Goal: Information Seeking & Learning: Learn about a topic

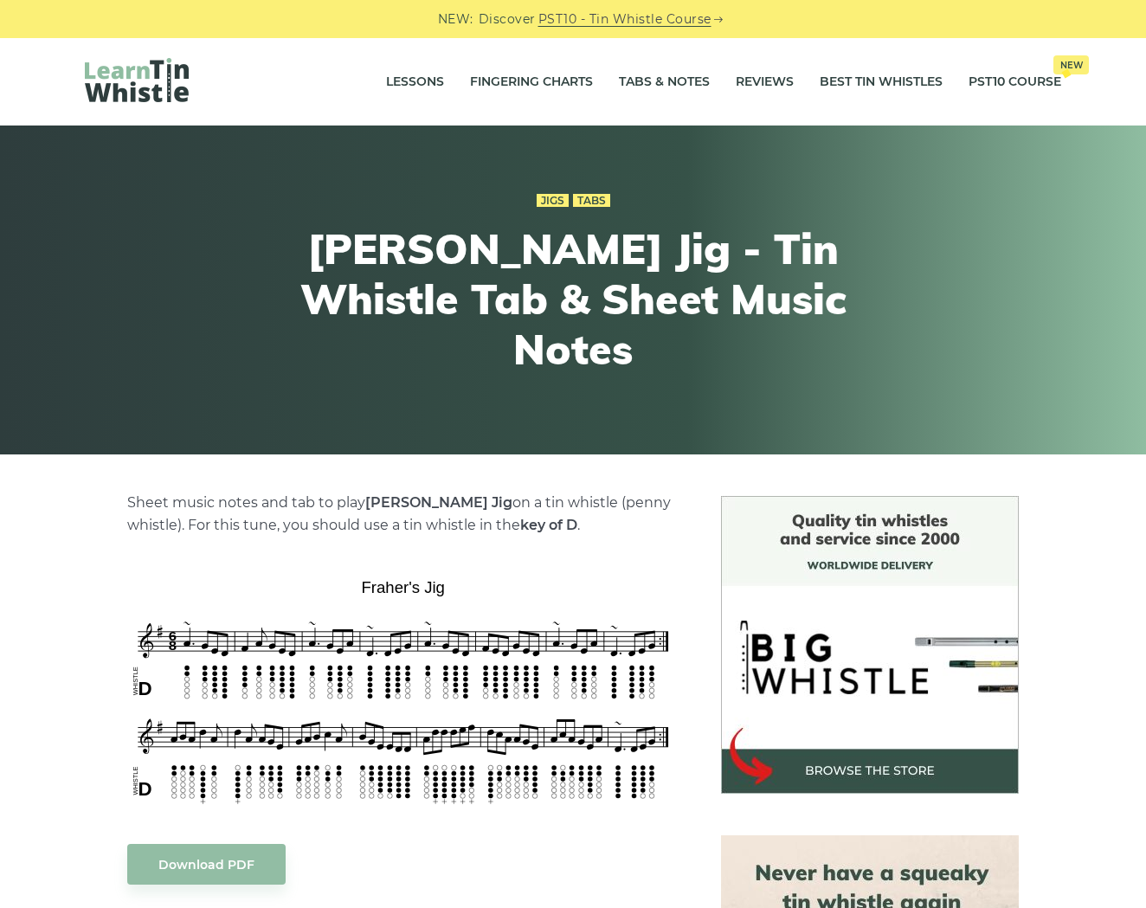
scroll to position [156, 0]
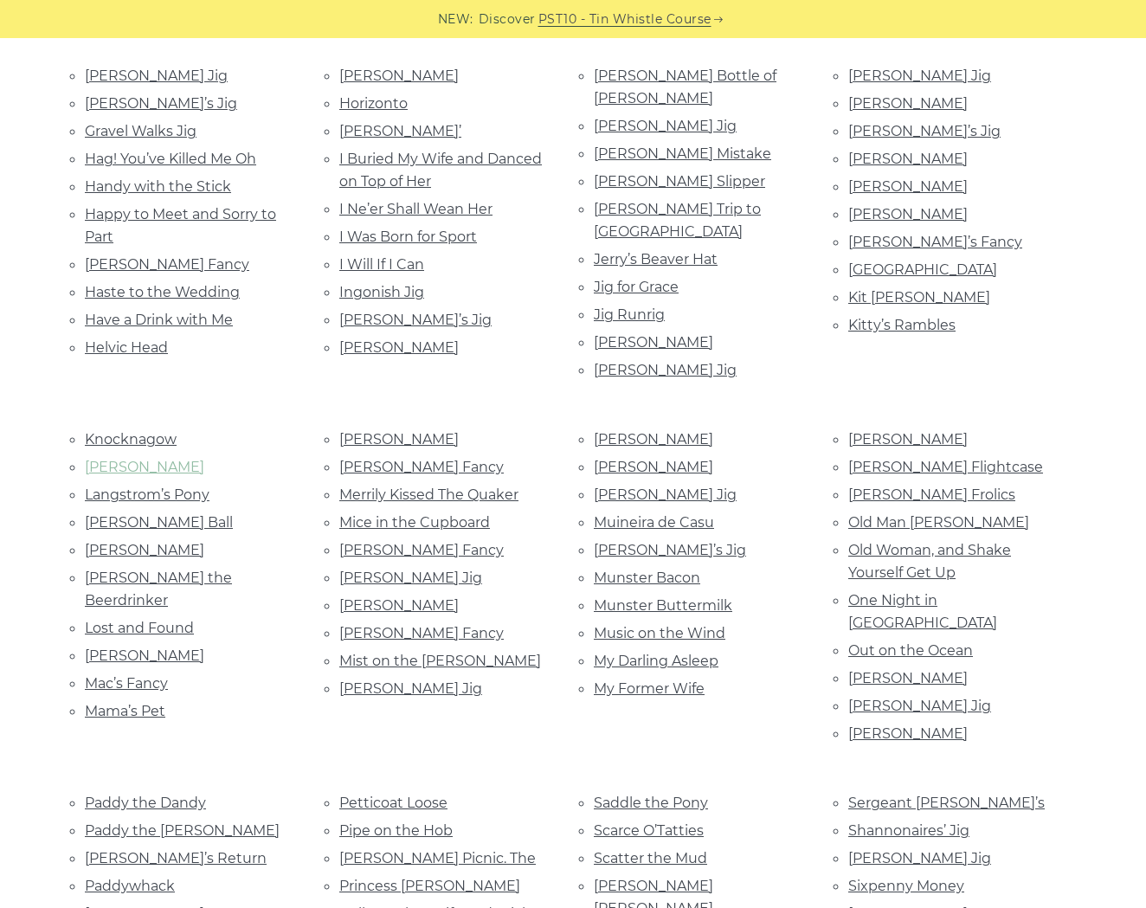
click at [106, 459] on link "[PERSON_NAME]" at bounding box center [144, 467] width 119 height 16
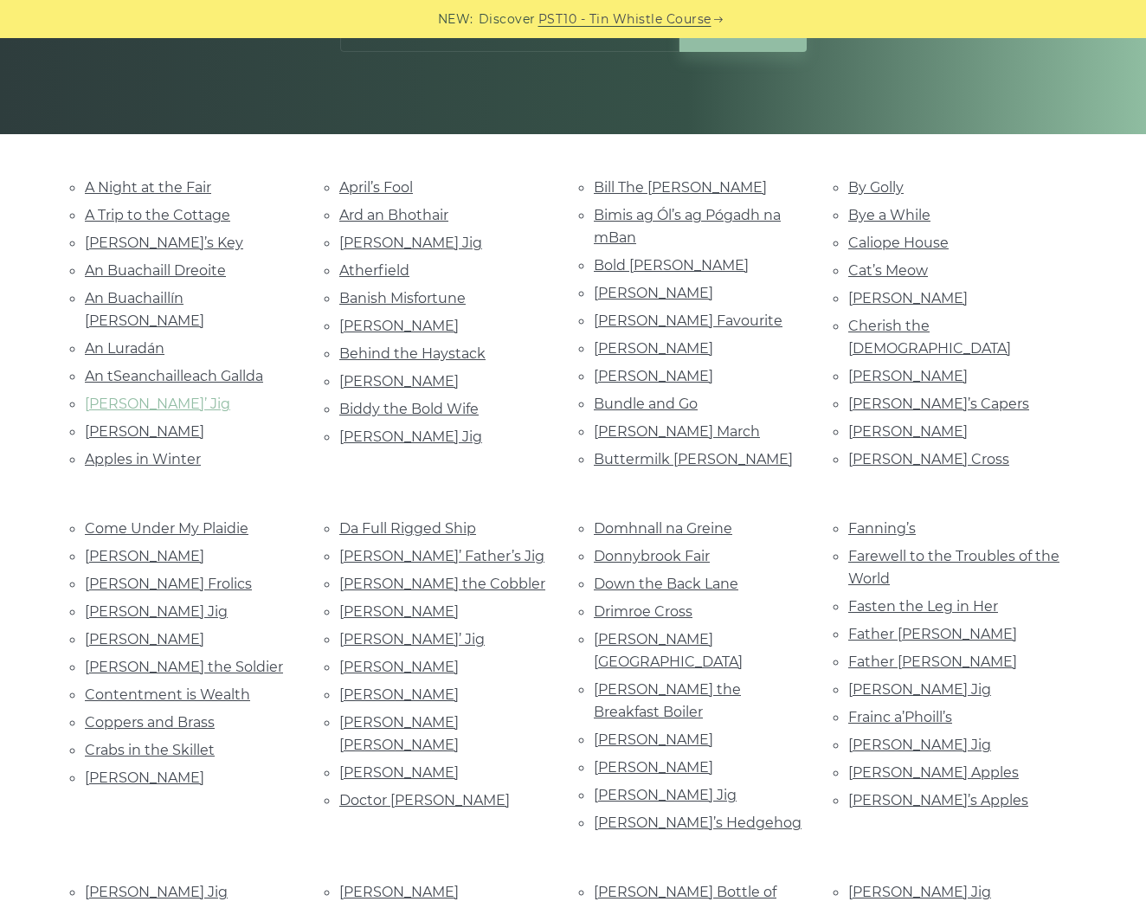
scroll to position [267, 0]
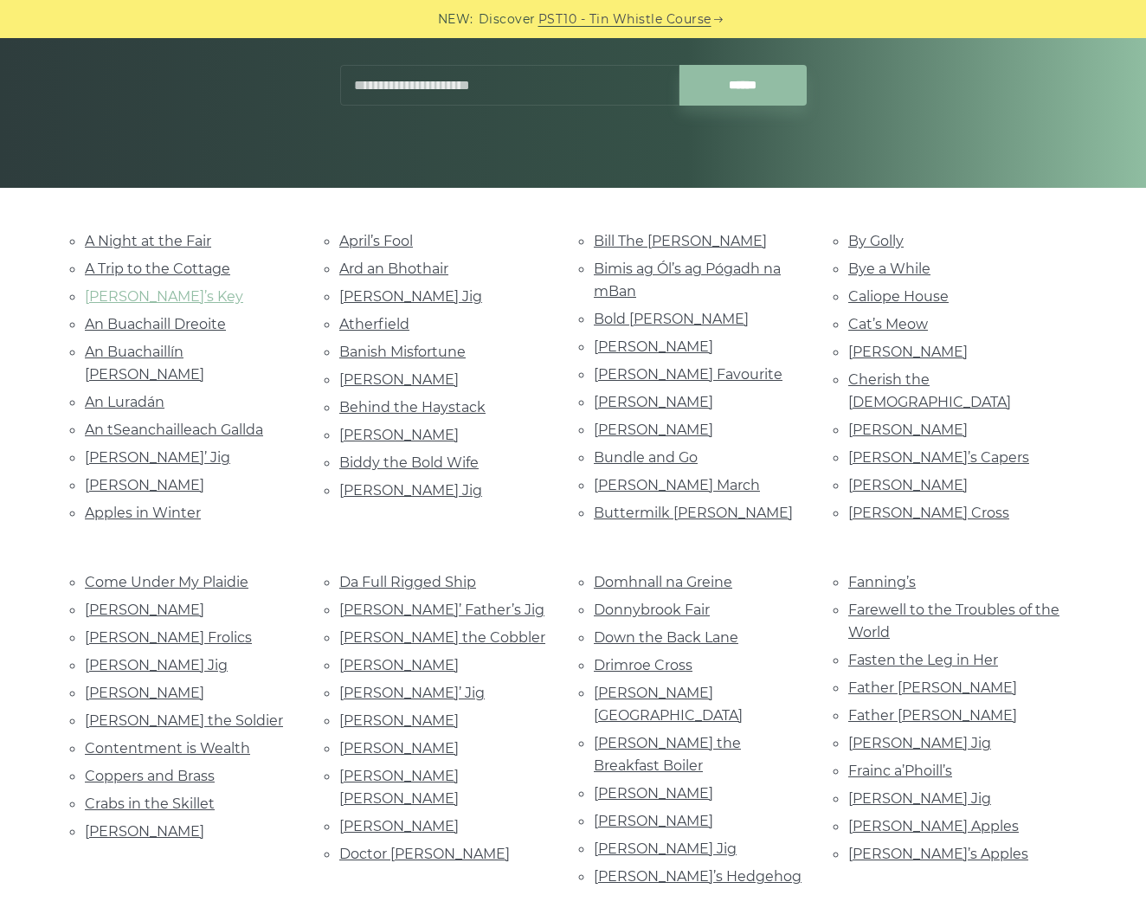
click at [140, 299] on link "Aaron’s Key" at bounding box center [164, 296] width 158 height 16
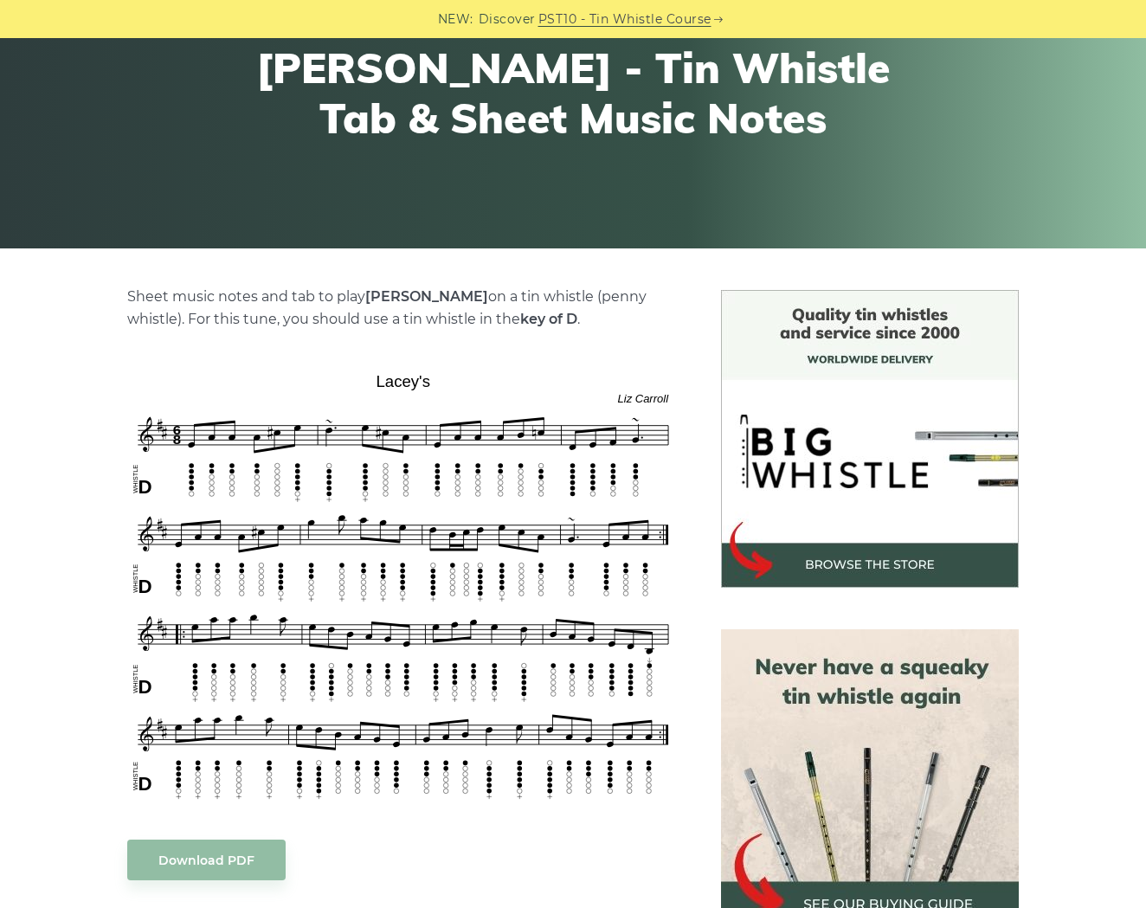
scroll to position [339, 0]
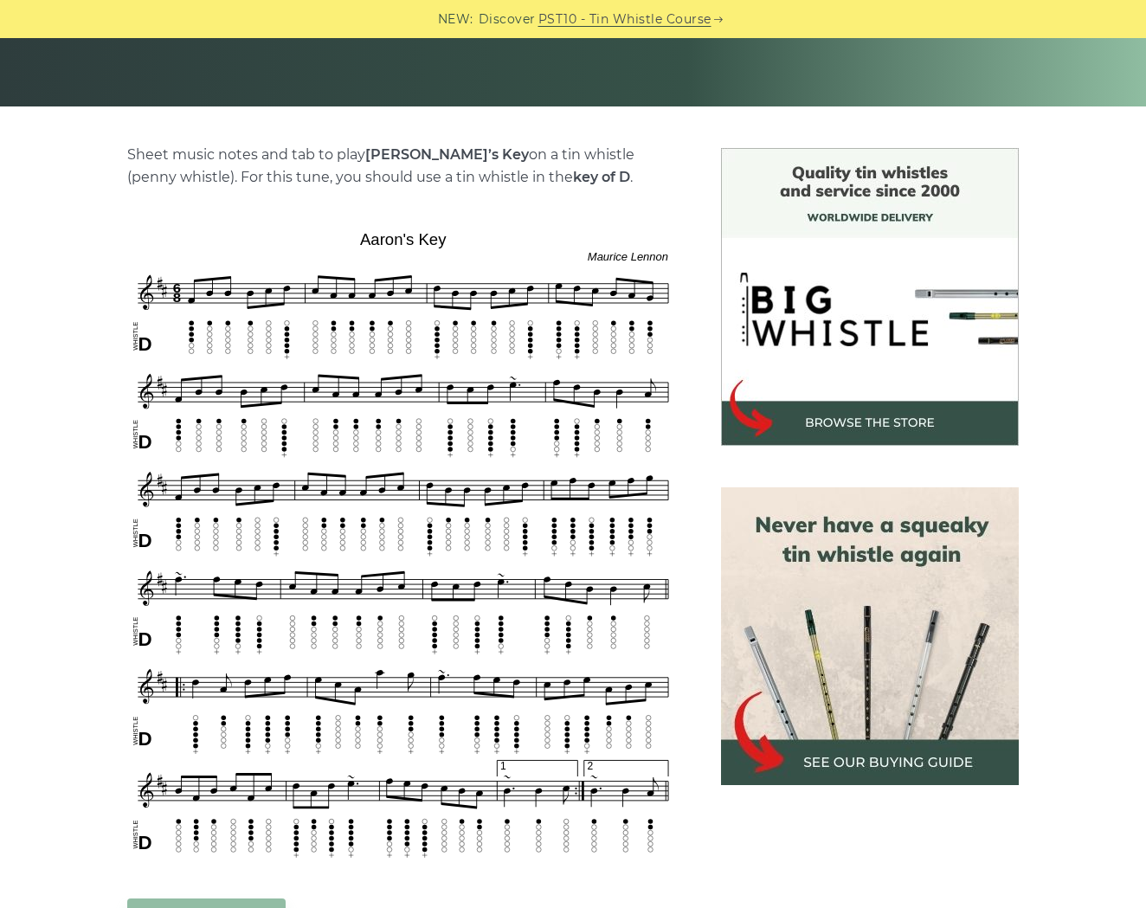
scroll to position [345, 0]
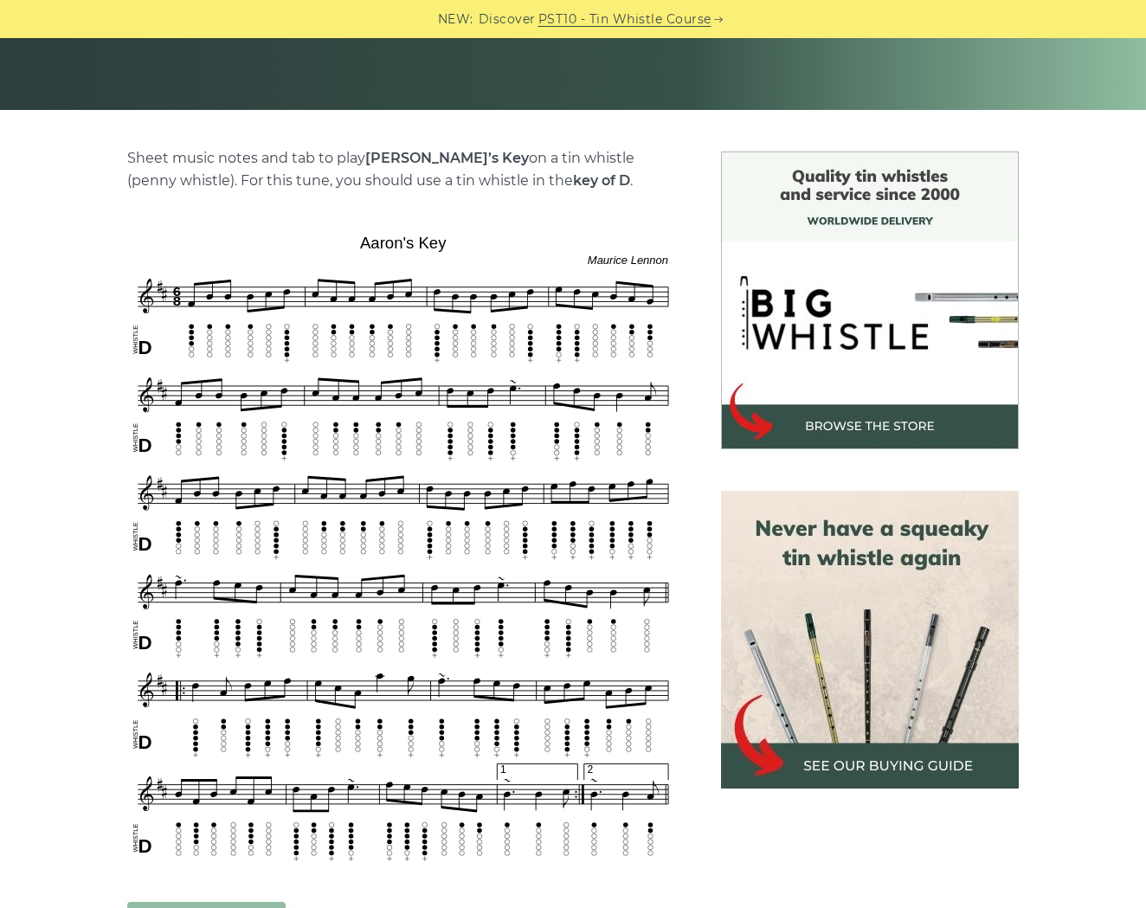
drag, startPoint x: 450, startPoint y: 158, endPoint x: 366, endPoint y: 155, distance: 84.1
click at [366, 155] on p "Sheet music notes and tab to play [PERSON_NAME]’s Key on a tin whistle ([PERSON…" at bounding box center [403, 169] width 552 height 45
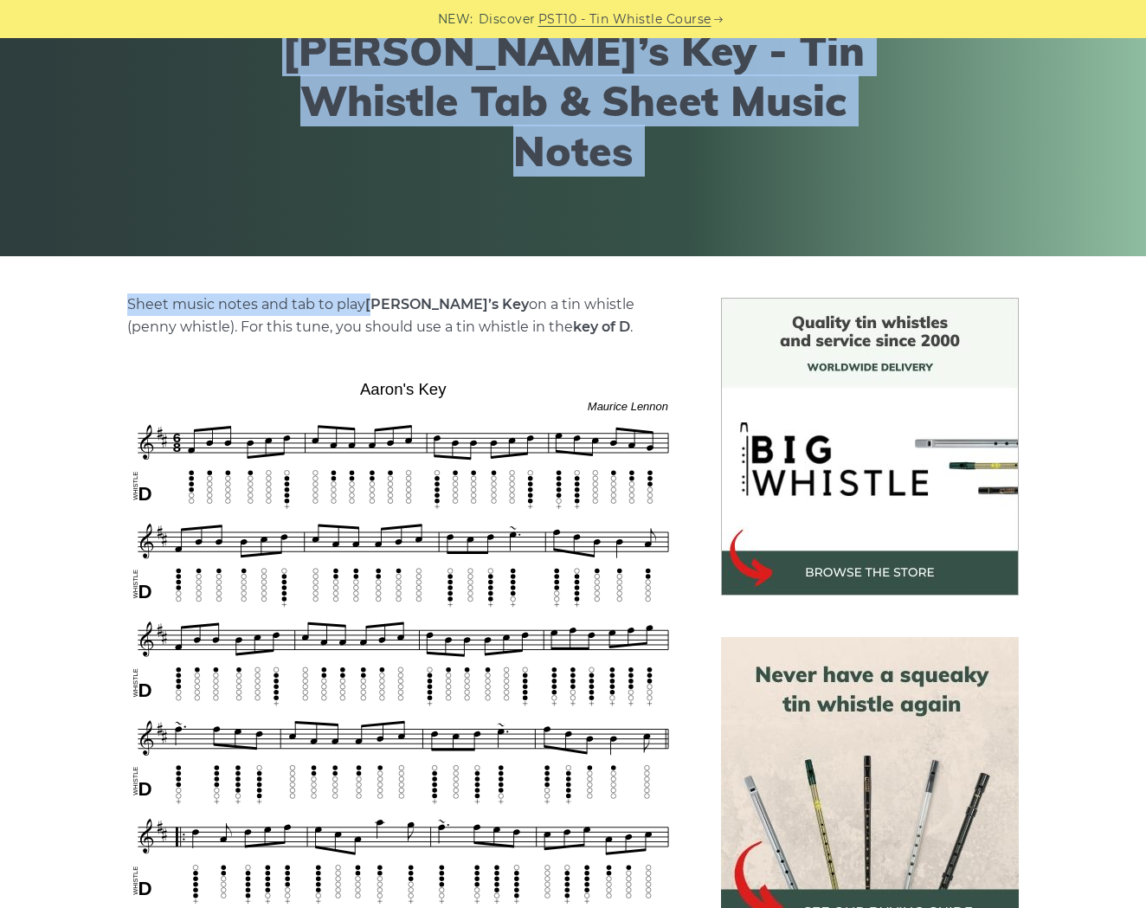
scroll to position [0, 0]
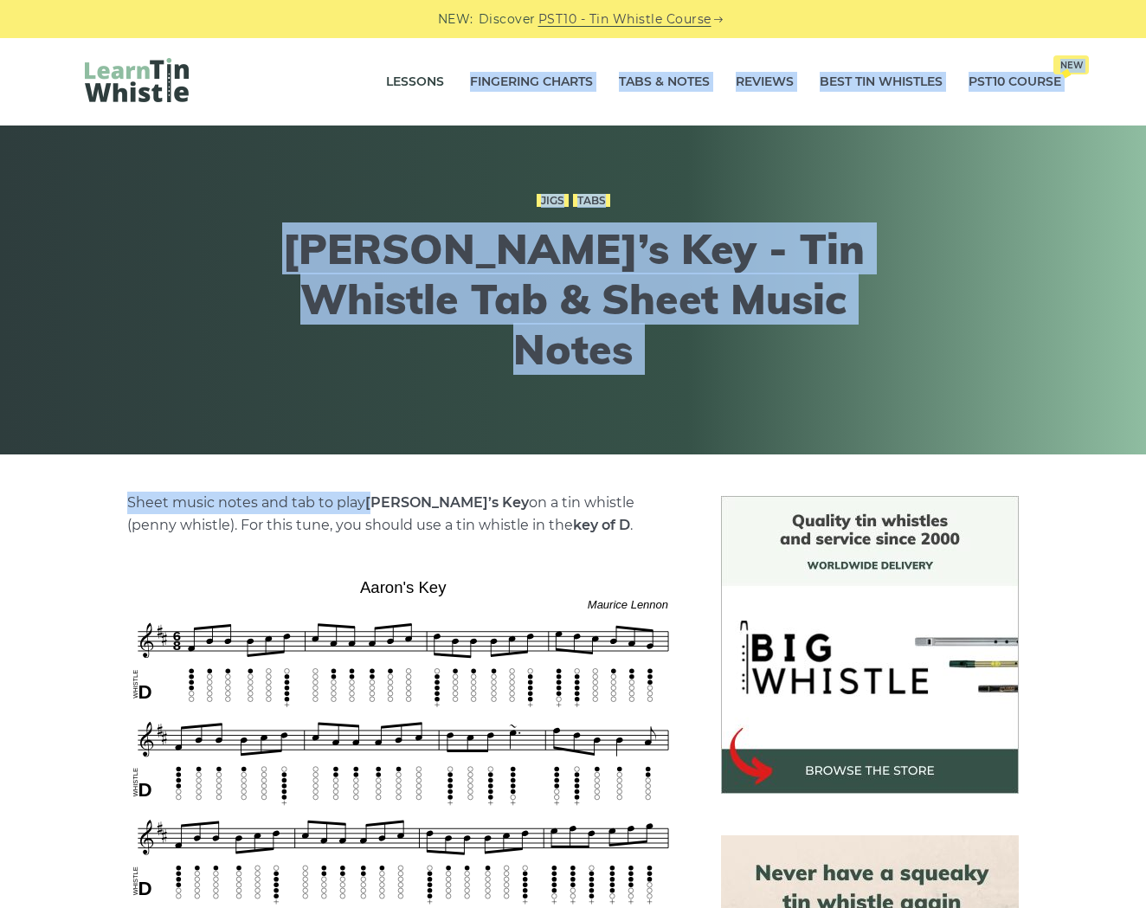
drag, startPoint x: 380, startPoint y: 158, endPoint x: 520, endPoint y: -16, distance: 223.5
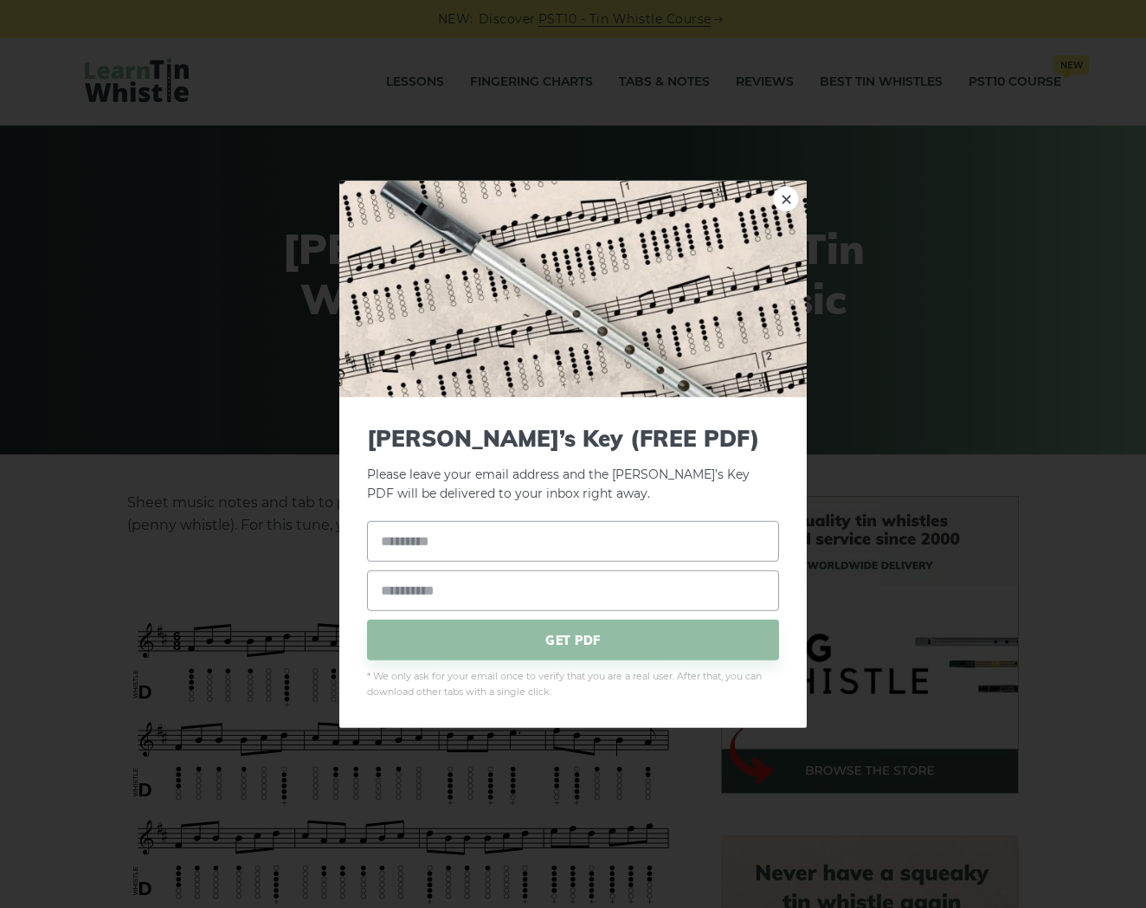
click at [277, 525] on div "× [PERSON_NAME]’s Key (FREE PDF) Please leave your email address and the [PERSO…" at bounding box center [573, 454] width 1146 height 908
click at [786, 199] on link "×" at bounding box center [786, 198] width 26 height 26
drag, startPoint x: 446, startPoint y: 586, endPoint x: 428, endPoint y: 590, distance: 18.5
click at [780, 202] on link "×" at bounding box center [786, 198] width 26 height 26
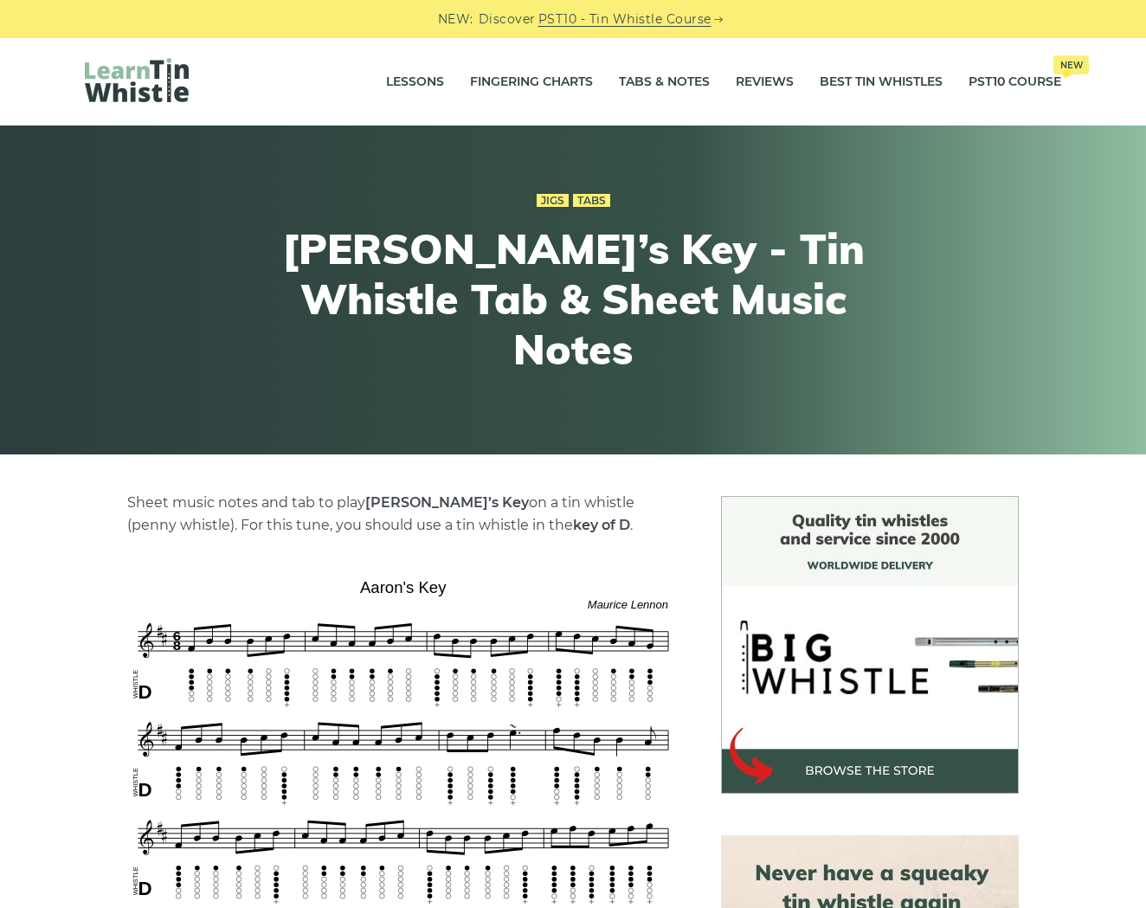
drag, startPoint x: 454, startPoint y: 500, endPoint x: 371, endPoint y: 499, distance: 82.3
click at [371, 499] on p "Sheet music notes and tab to play [PERSON_NAME]’s Key on a tin whistle ([PERSON…" at bounding box center [403, 514] width 552 height 45
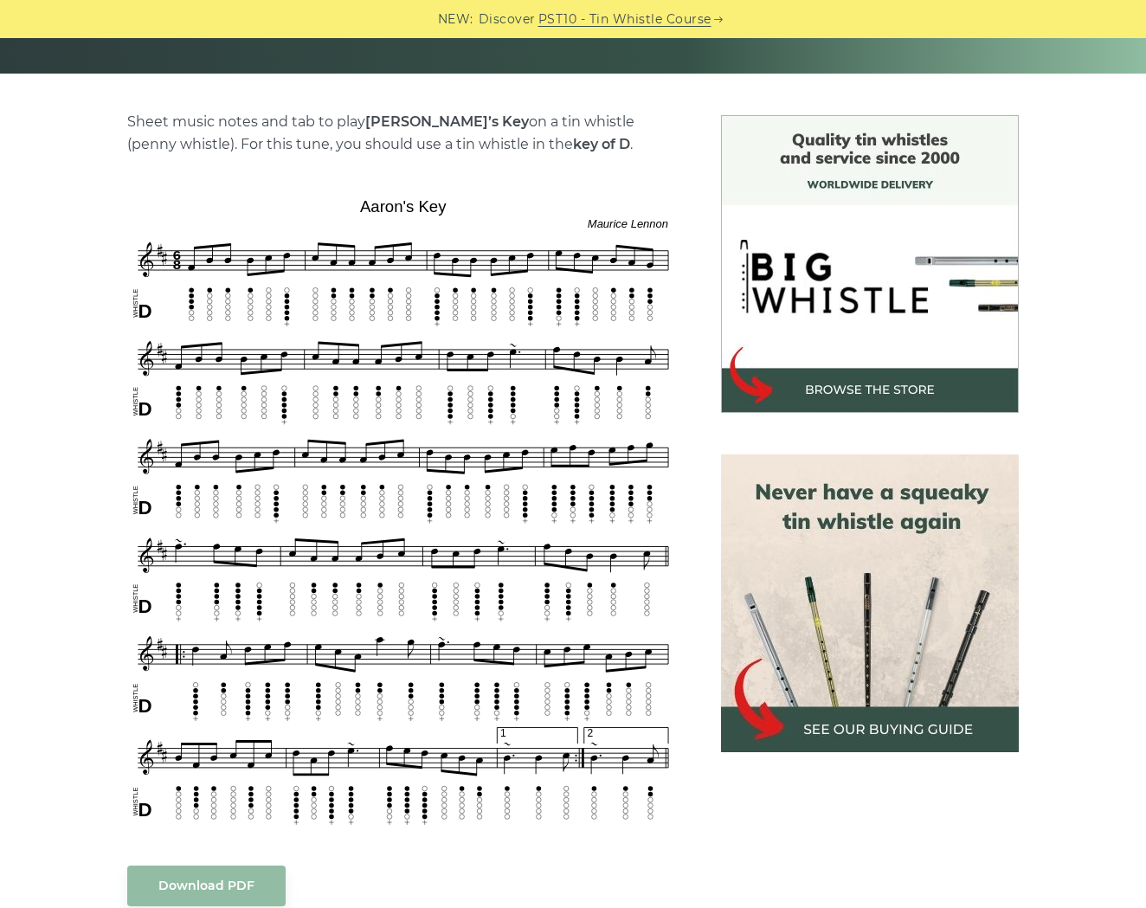
scroll to position [500, 0]
